Goal: Book appointment/travel/reservation: Book appointment/travel/reservation

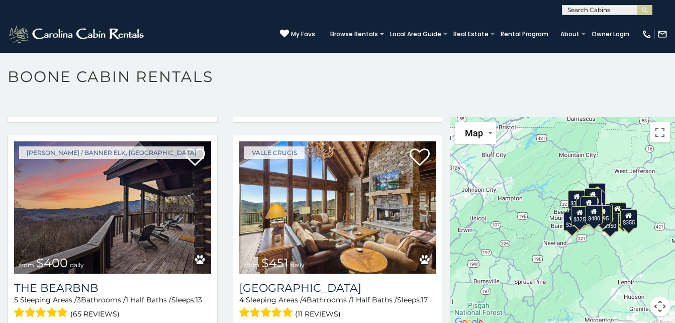
scroll to position [922, 0]
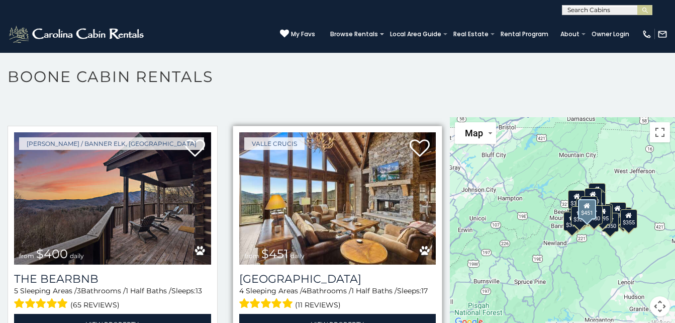
click at [320, 190] on img at bounding box center [337, 198] width 197 height 132
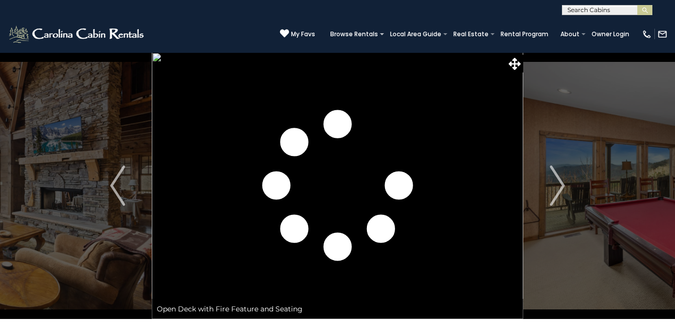
click at [558, 181] on img "Next" at bounding box center [557, 185] width 15 height 40
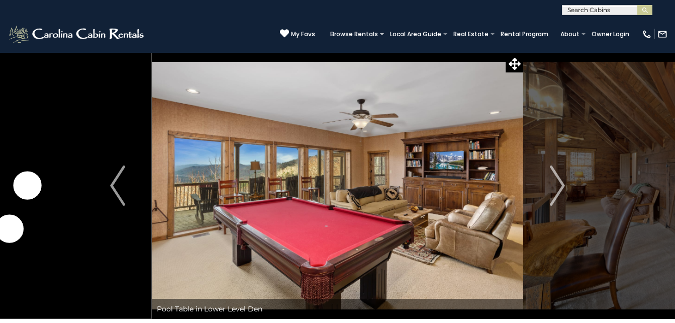
click at [558, 181] on img "Next" at bounding box center [557, 185] width 15 height 40
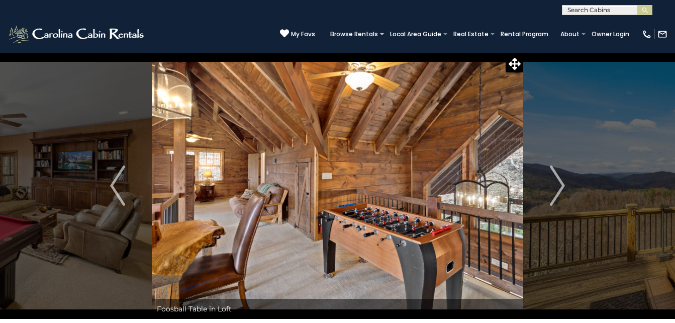
click at [558, 181] on img "Next" at bounding box center [557, 185] width 15 height 40
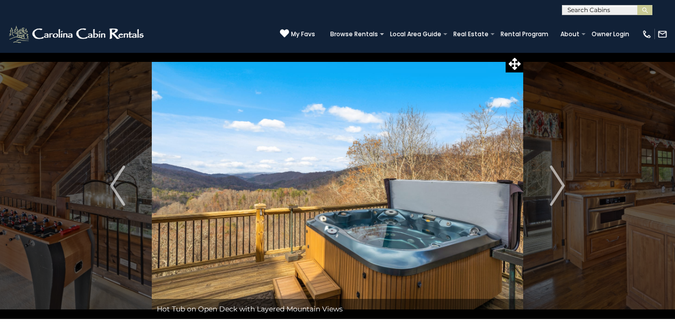
click at [558, 181] on img "Next" at bounding box center [557, 185] width 15 height 40
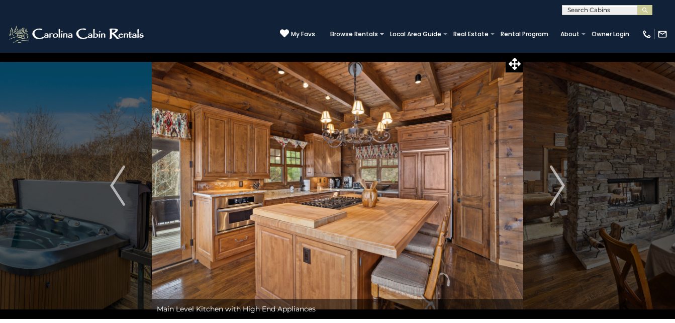
click at [558, 181] on img "Next" at bounding box center [557, 185] width 15 height 40
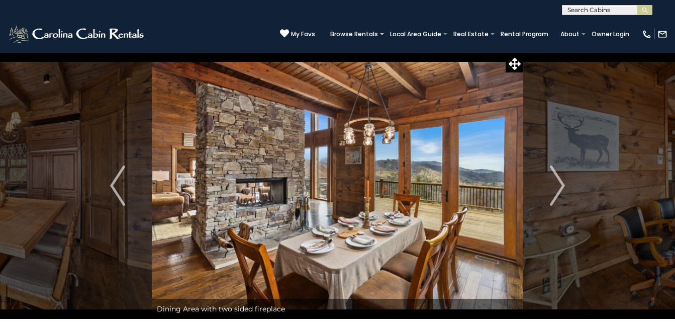
click at [558, 181] on img "Next" at bounding box center [557, 185] width 15 height 40
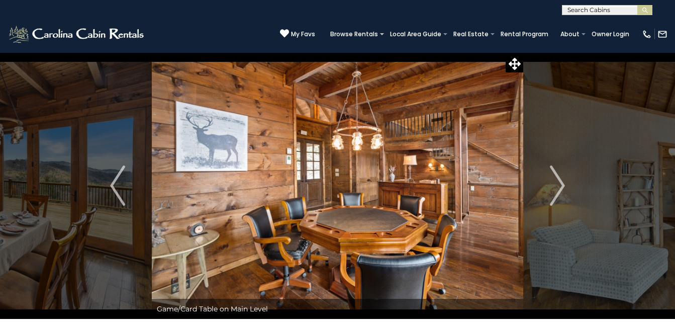
click at [558, 181] on img "Next" at bounding box center [557, 185] width 15 height 40
